Goal: Task Accomplishment & Management: Manage account settings

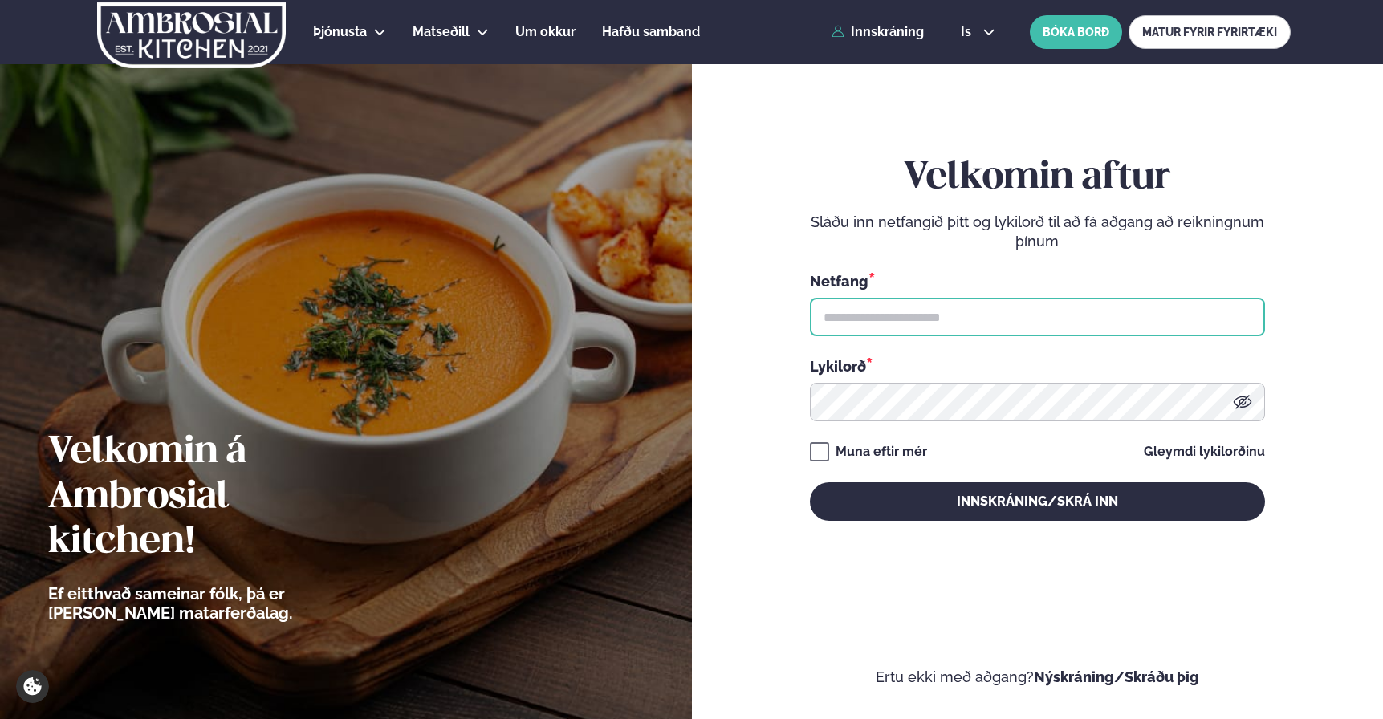
click at [916, 331] on input "text" at bounding box center [1037, 317] width 455 height 39
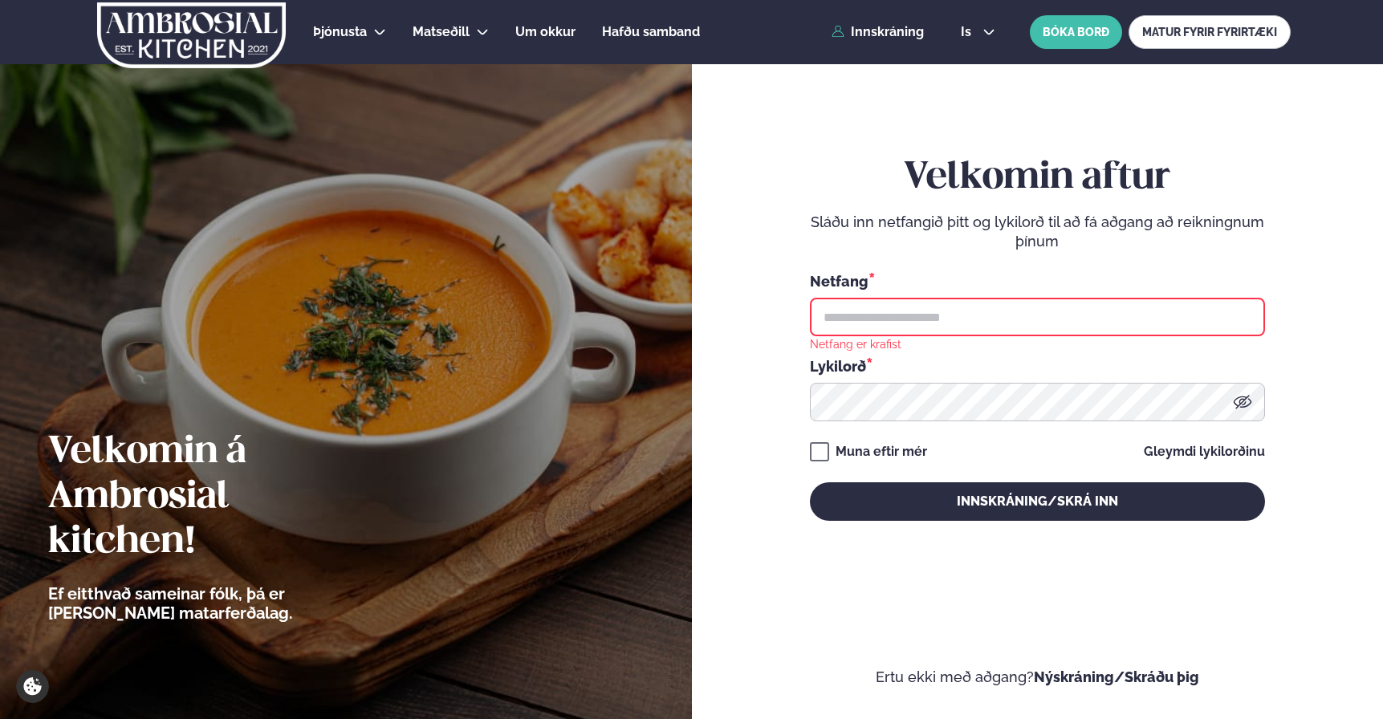
type input "**********"
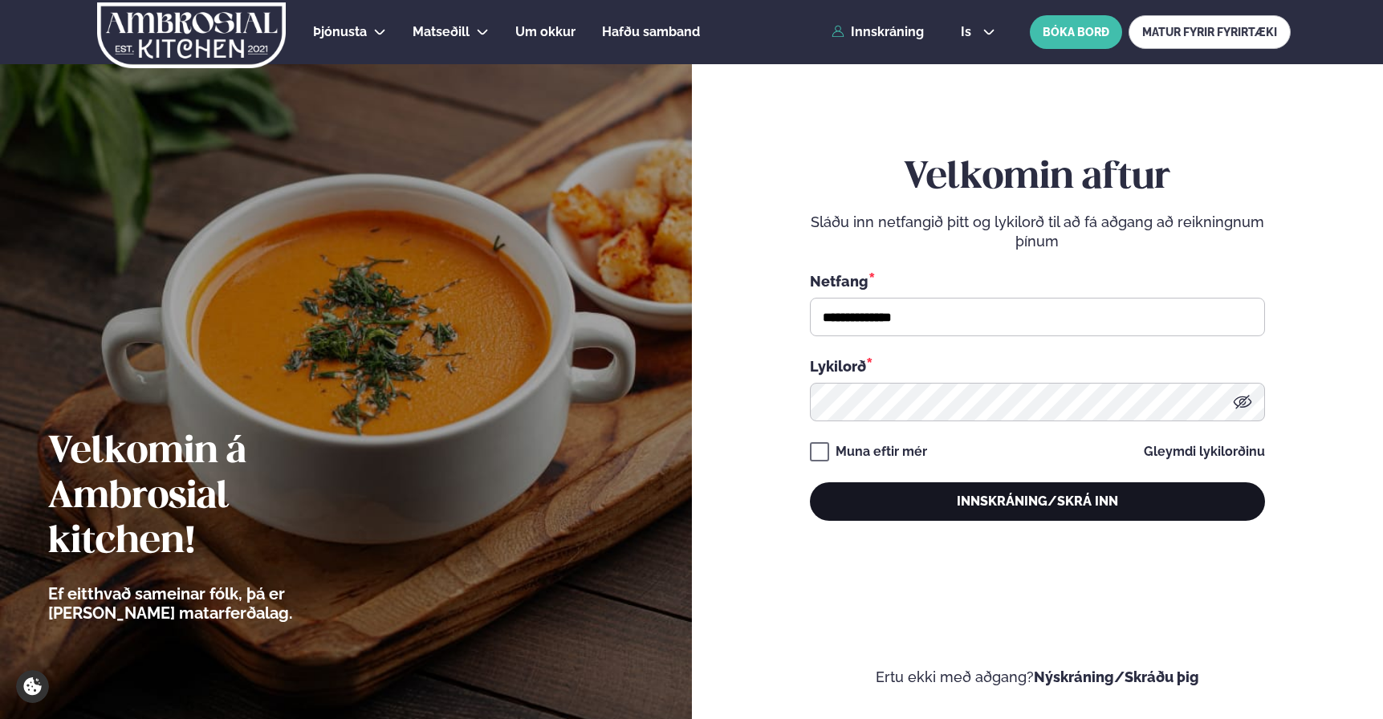
click at [943, 488] on button "Innskráning/Skrá inn" at bounding box center [1037, 501] width 455 height 39
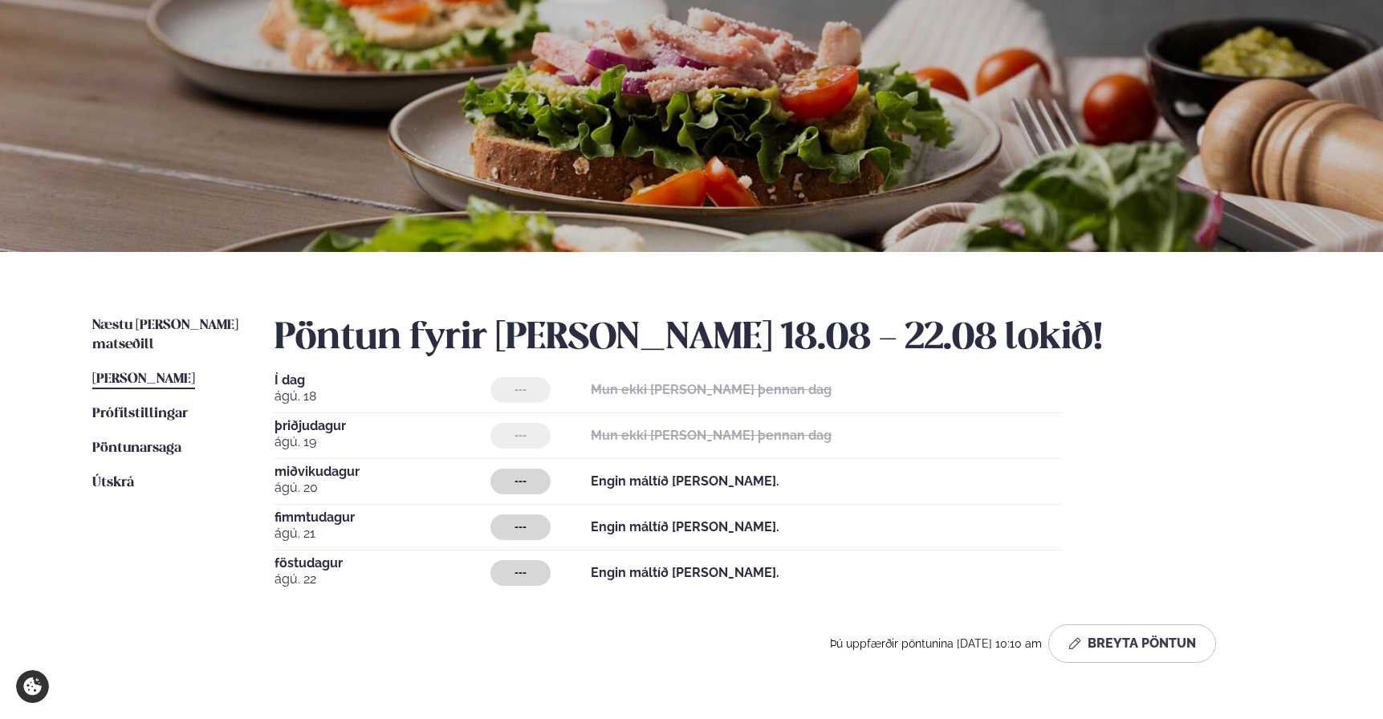
scroll to position [106, 0]
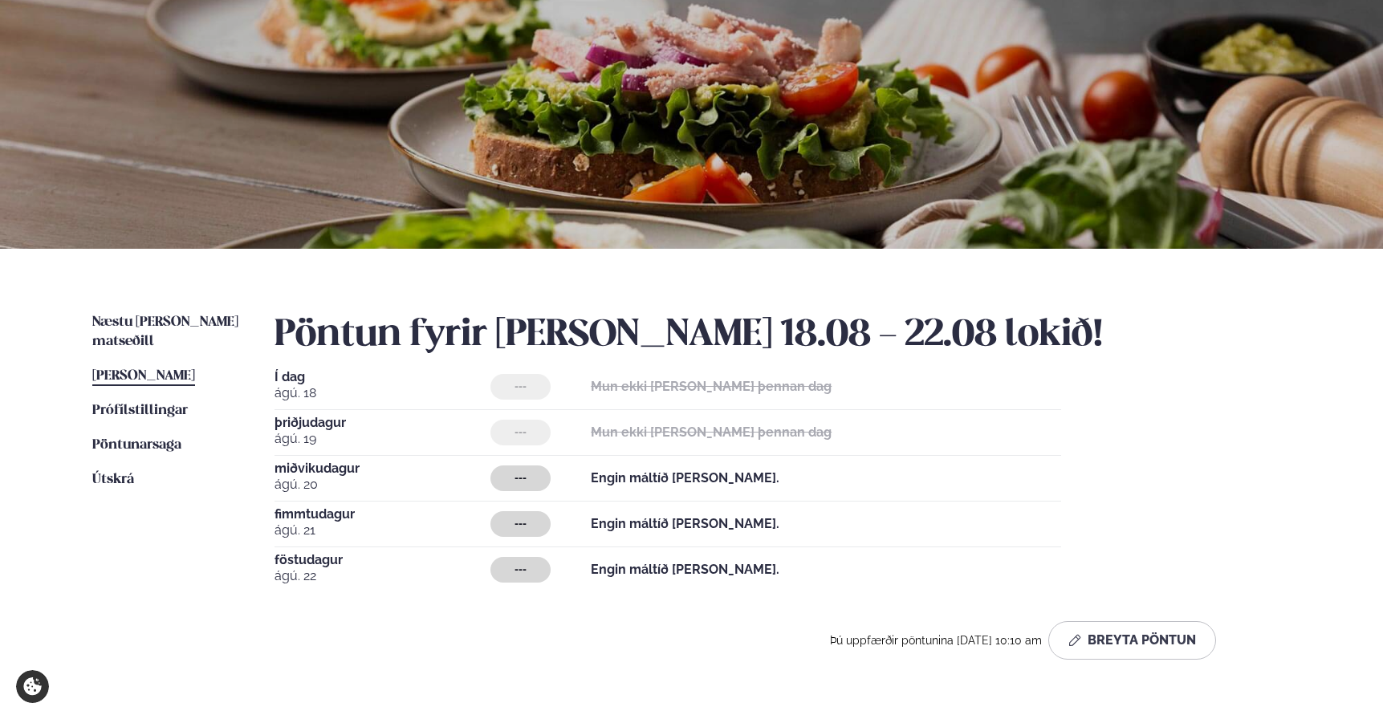
click at [170, 369] on span "[PERSON_NAME]" at bounding box center [143, 376] width 103 height 14
click at [1145, 638] on button "Breyta Pöntun" at bounding box center [1132, 640] width 168 height 39
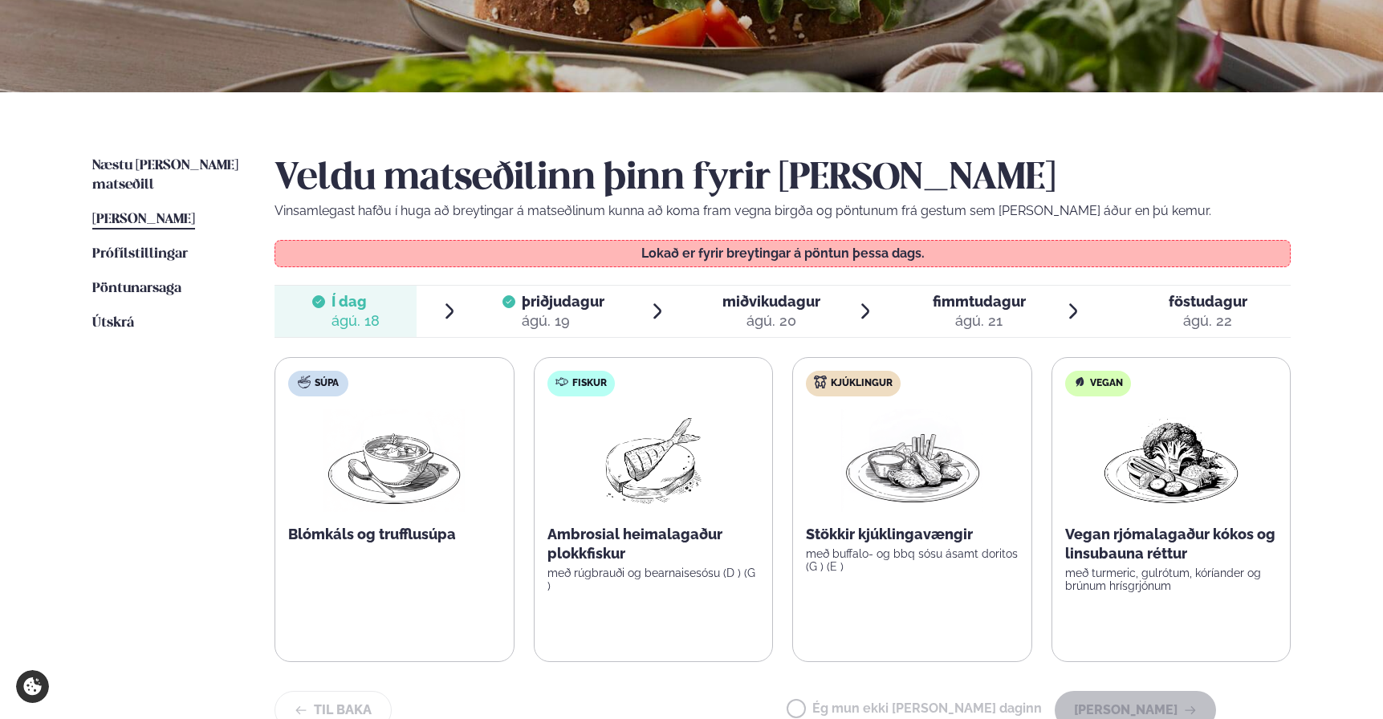
scroll to position [303, 0]
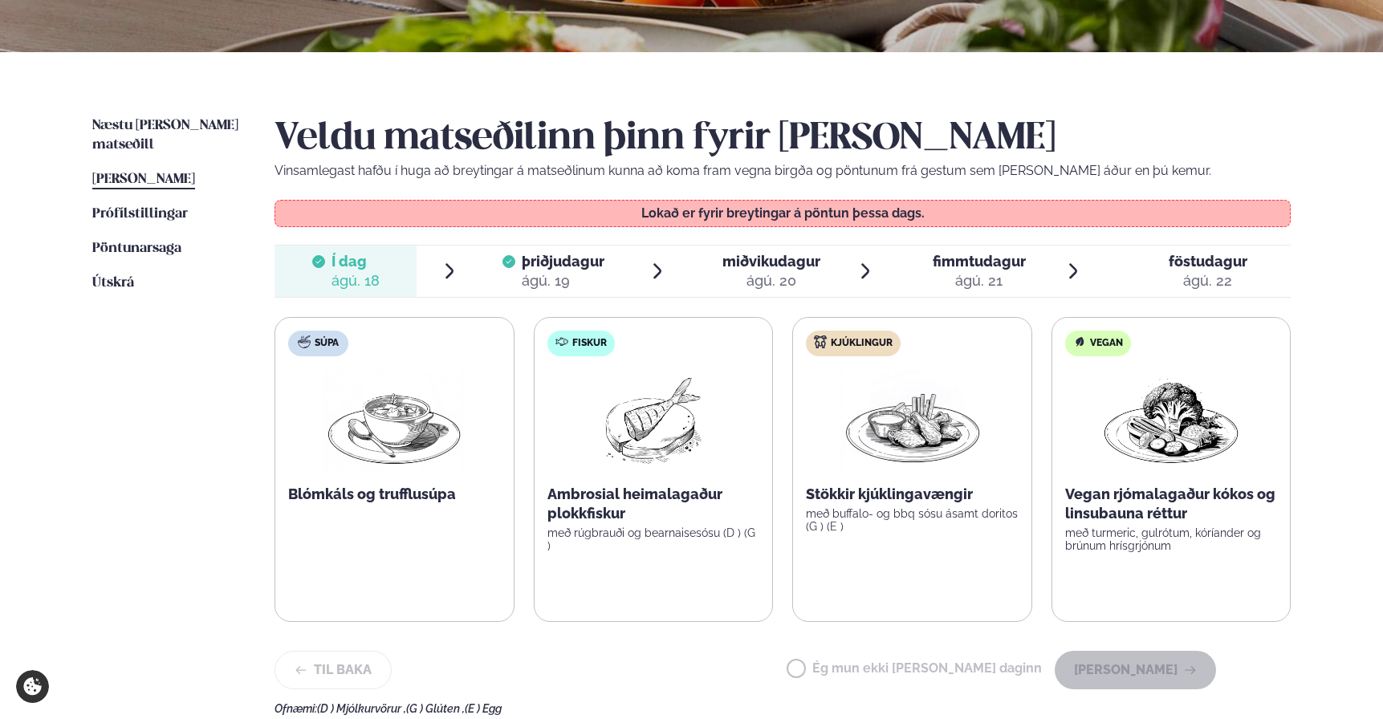
click at [550, 274] on div "ágú. 19" at bounding box center [563, 280] width 83 height 19
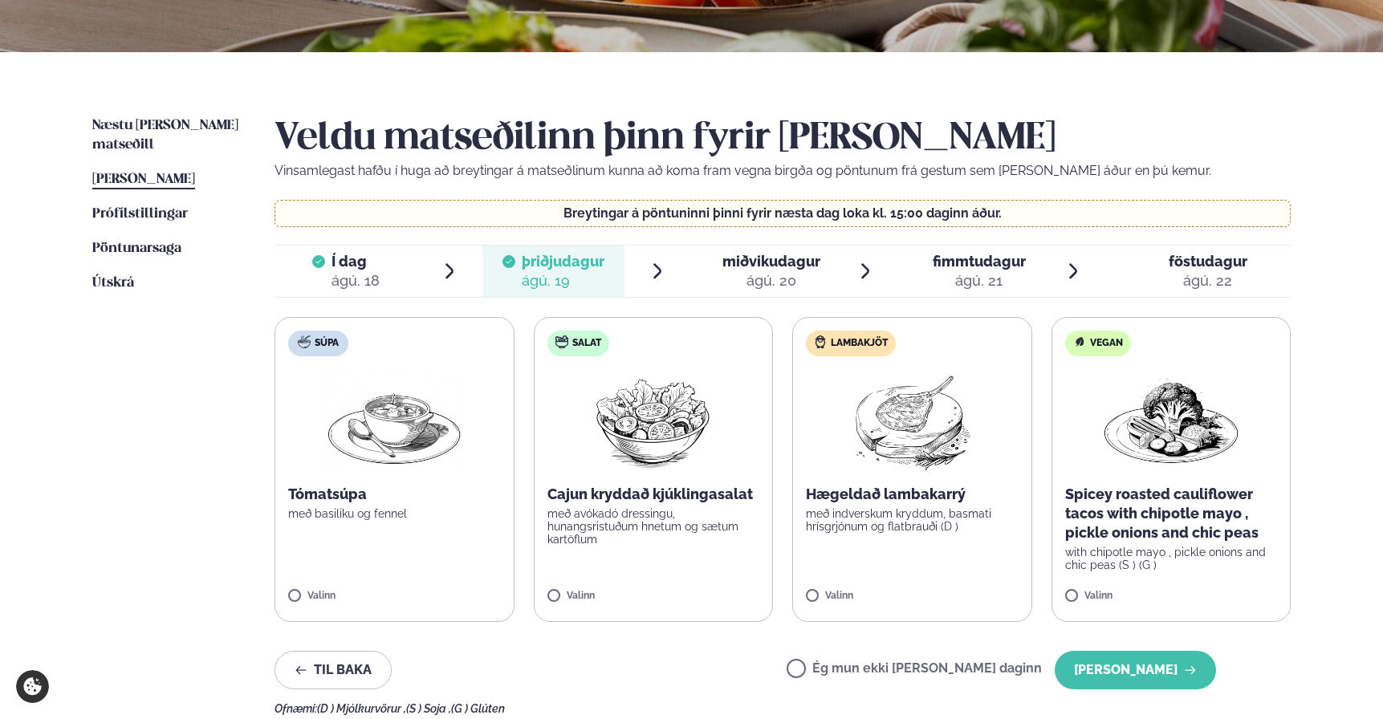
click at [754, 268] on span "miðvikudagur" at bounding box center [771, 261] width 98 height 17
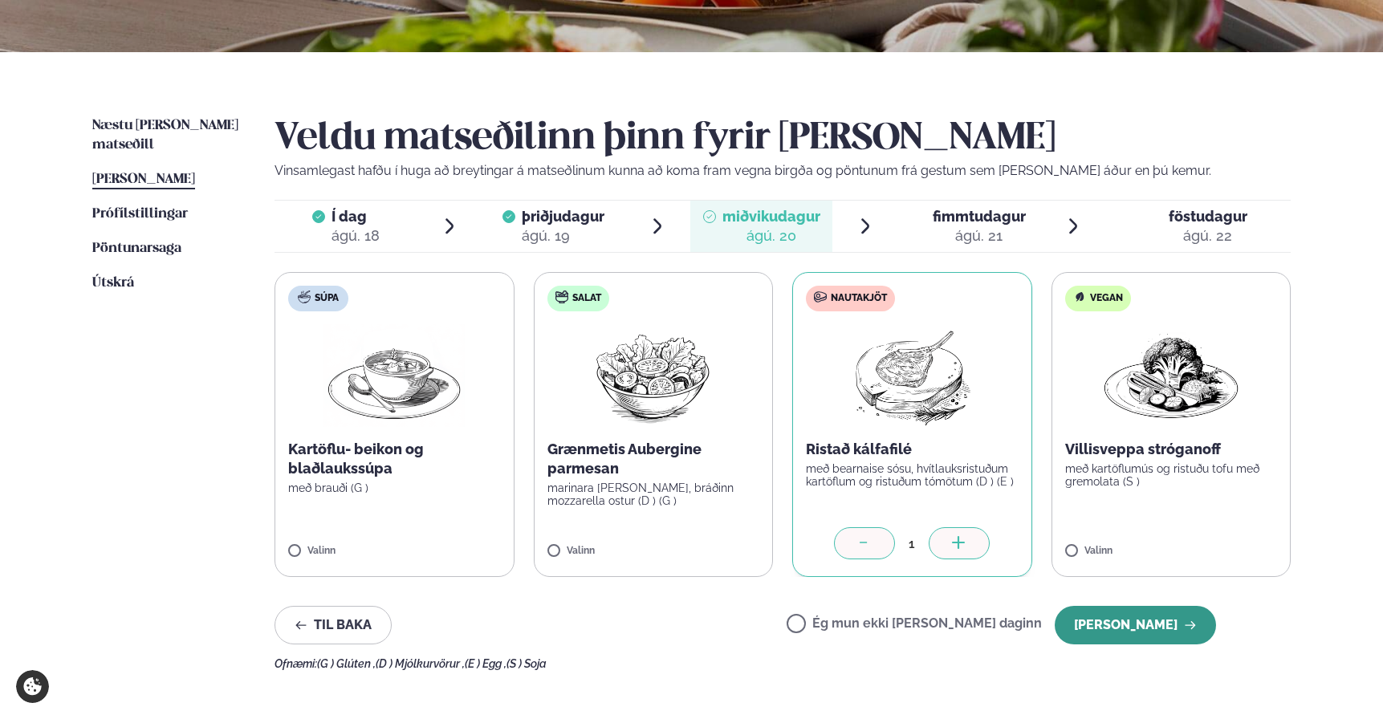
click at [1141, 628] on button "[PERSON_NAME]" at bounding box center [1135, 625] width 161 height 39
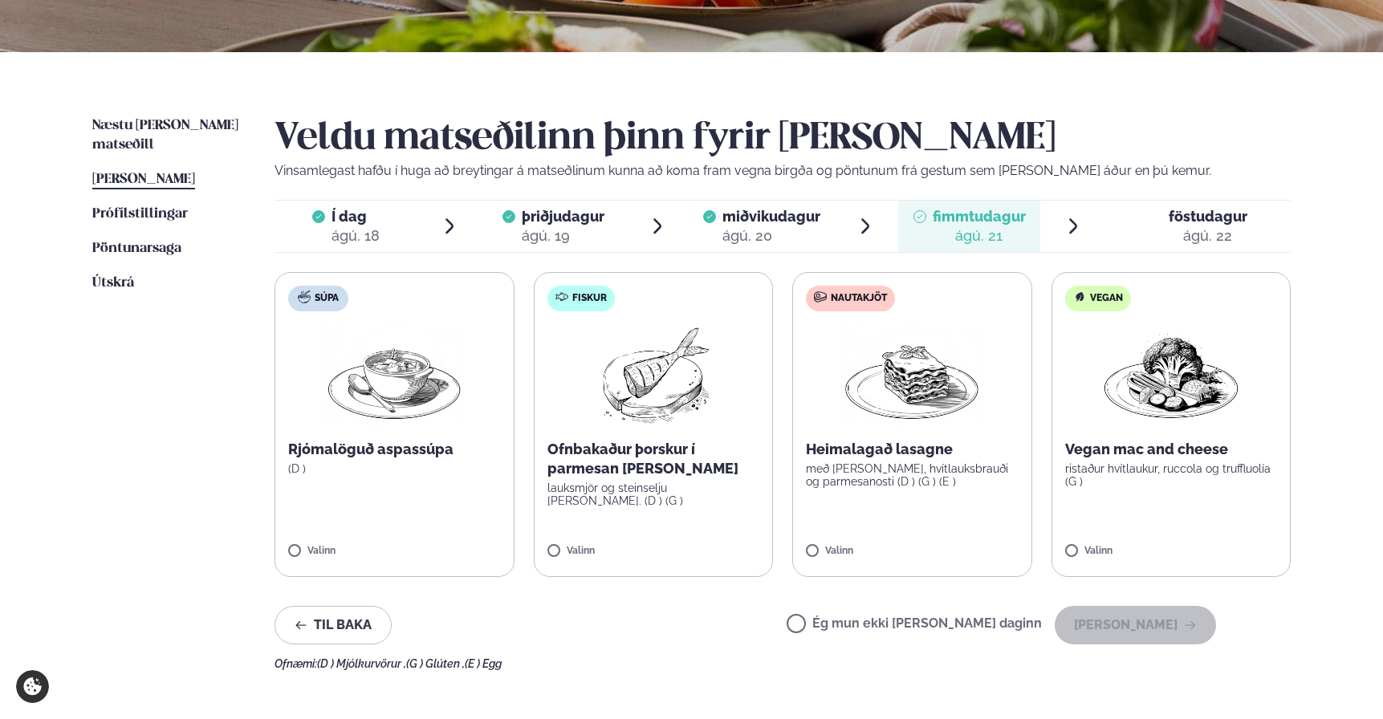
click at [688, 483] on p "lauksmjör og steinselju [PERSON_NAME]. (D ) (G )" at bounding box center [653, 495] width 213 height 26
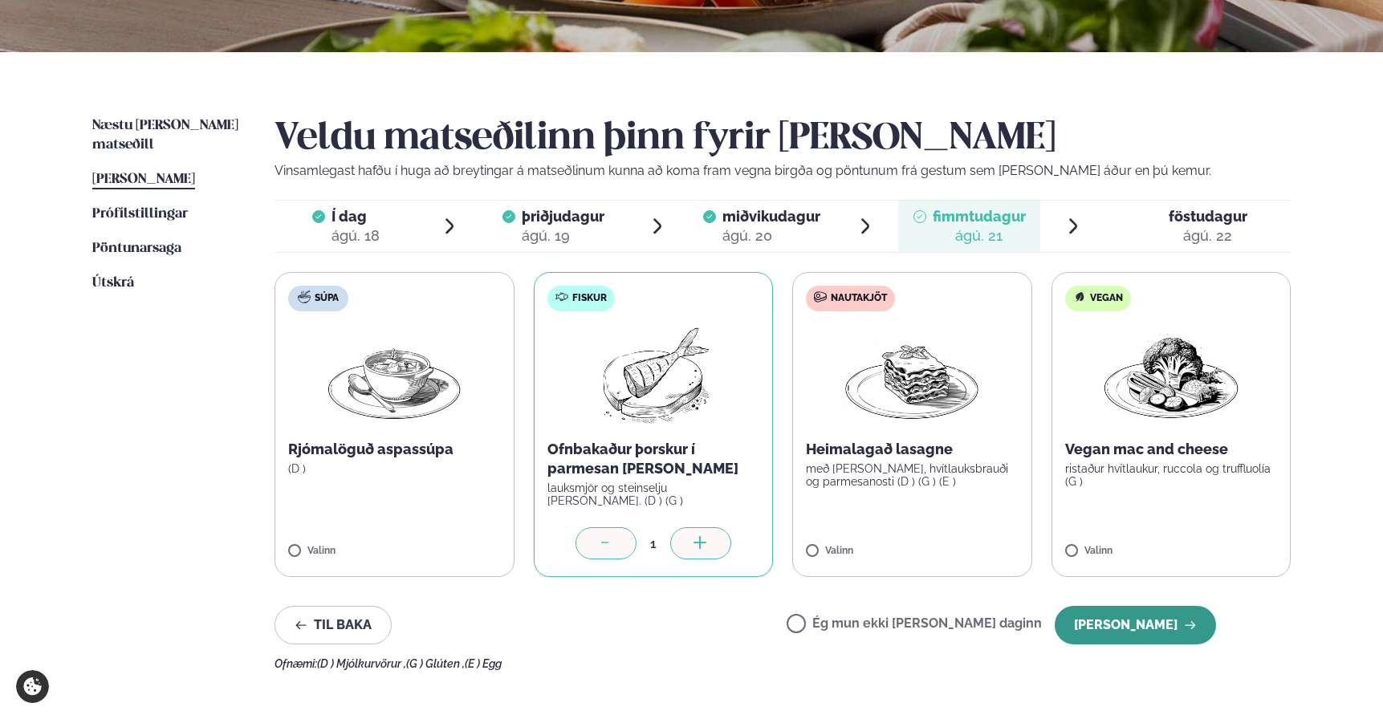
click at [1143, 624] on button "[PERSON_NAME]" at bounding box center [1135, 625] width 161 height 39
